Goal: Task Accomplishment & Management: Use online tool/utility

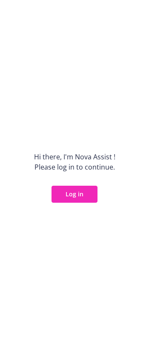
click at [71, 195] on button "Log in" at bounding box center [74, 194] width 46 height 17
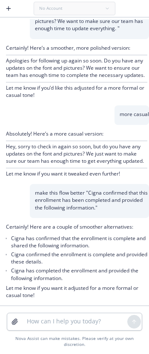
scroll to position [37, 0]
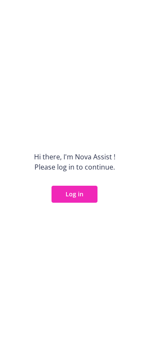
drag, startPoint x: 145, startPoint y: 28, endPoint x: 36, endPoint y: 37, distance: 109.6
click at [36, 37] on div "Hi there, I ' m Nova Assist ! Please log in to continue. Log in" at bounding box center [74, 177] width 149 height 354
click at [76, 192] on button "Log in" at bounding box center [74, 194] width 46 height 17
click at [77, 186] on button "Log in" at bounding box center [74, 194] width 46 height 17
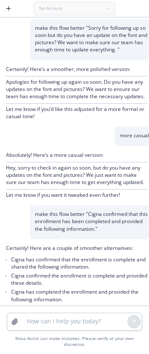
scroll to position [37, 0]
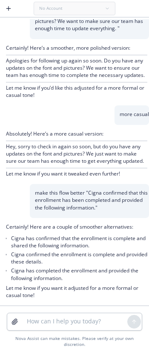
click at [6, 7] on icon "button" at bounding box center [8, 8] width 7 height 7
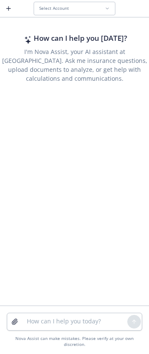
click at [63, 6] on span "Select Account" at bounding box center [54, 9] width 30 height 6
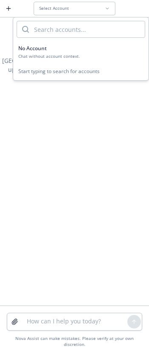
click at [57, 44] on button "No Account Chat without account context." at bounding box center [80, 51] width 135 height 21
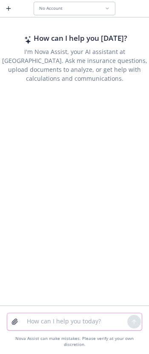
click at [83, 330] on textarea at bounding box center [74, 321] width 105 height 17
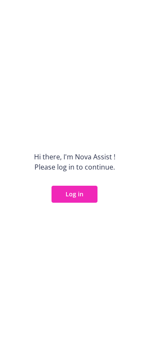
click at [83, 199] on button "Log in" at bounding box center [74, 194] width 46 height 17
